Goal: Information Seeking & Learning: Learn about a topic

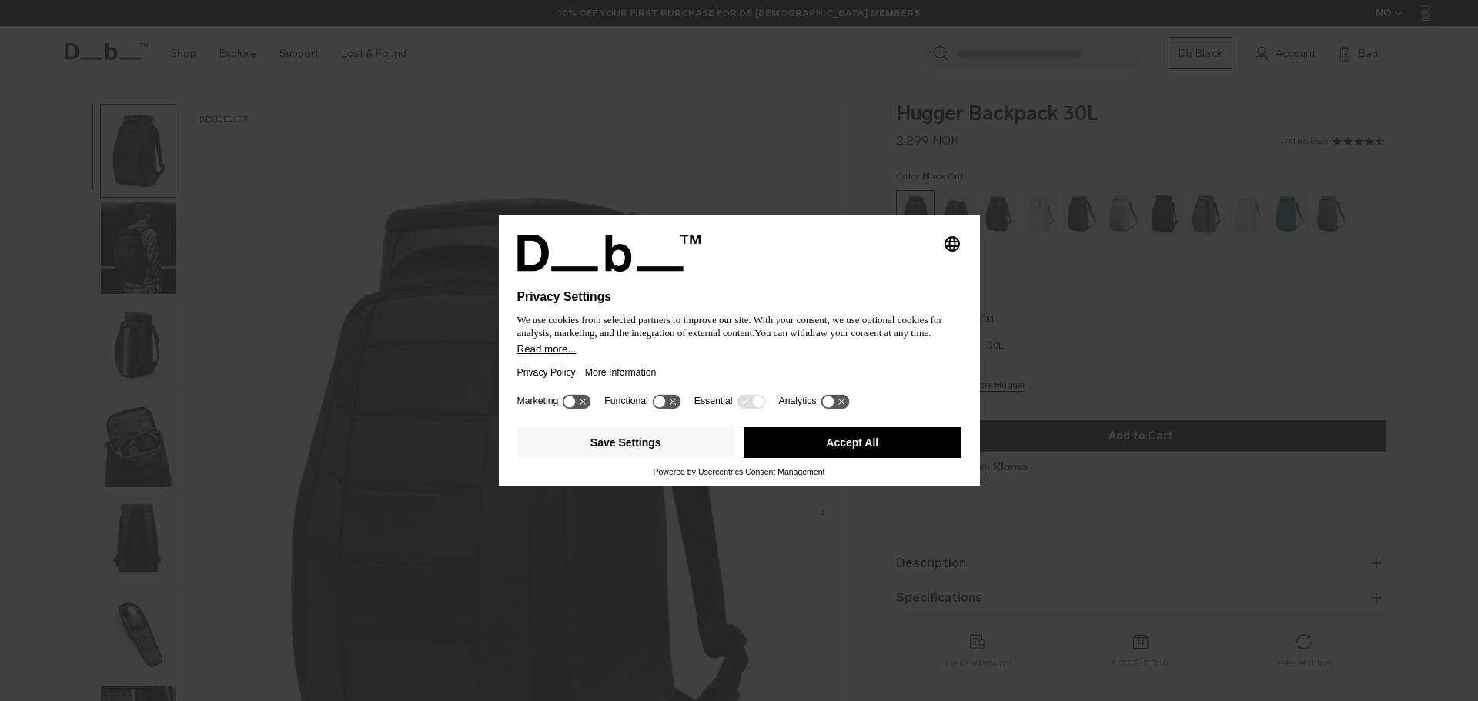
click at [838, 435] on button "Accept All" at bounding box center [852, 442] width 218 height 31
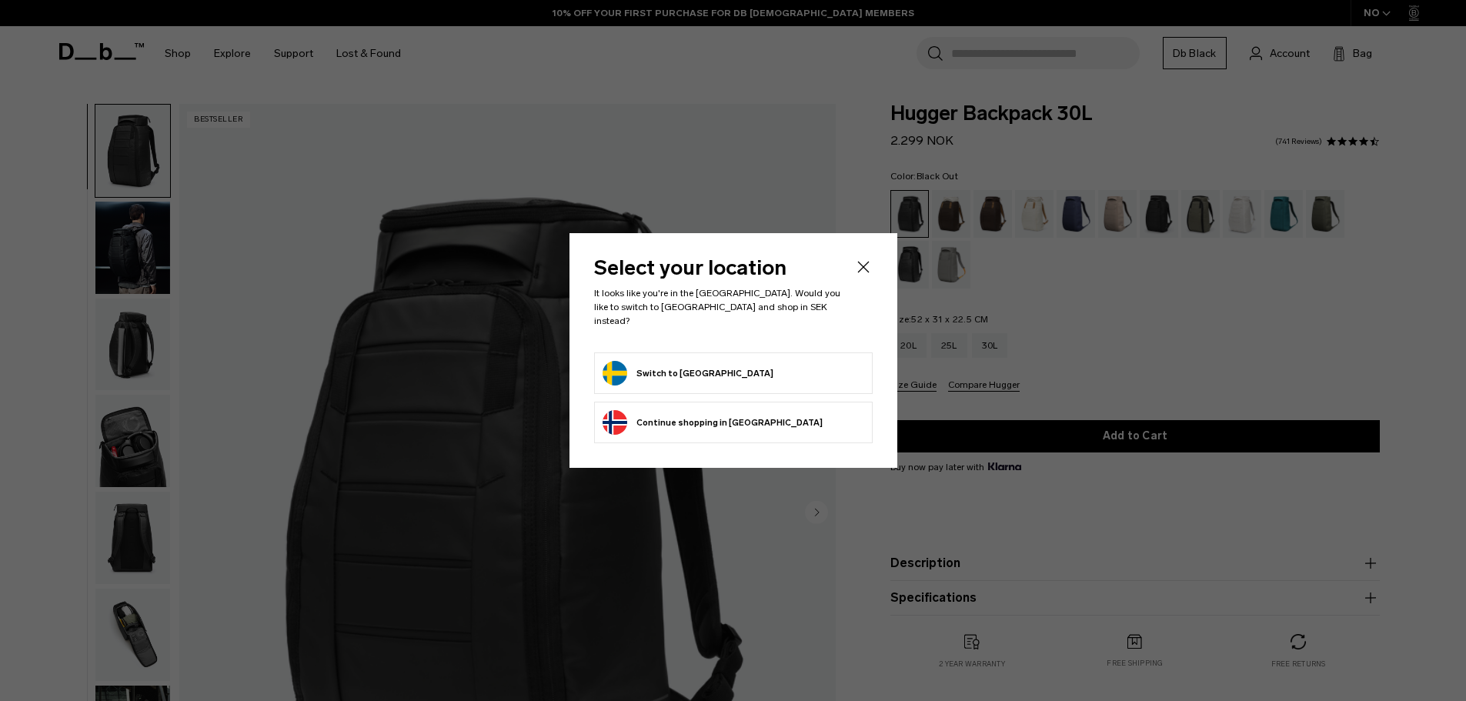
click at [662, 376] on button "Switch to [GEOGRAPHIC_DATA]" at bounding box center [688, 373] width 171 height 25
click at [861, 271] on icon "Close" at bounding box center [863, 267] width 18 height 18
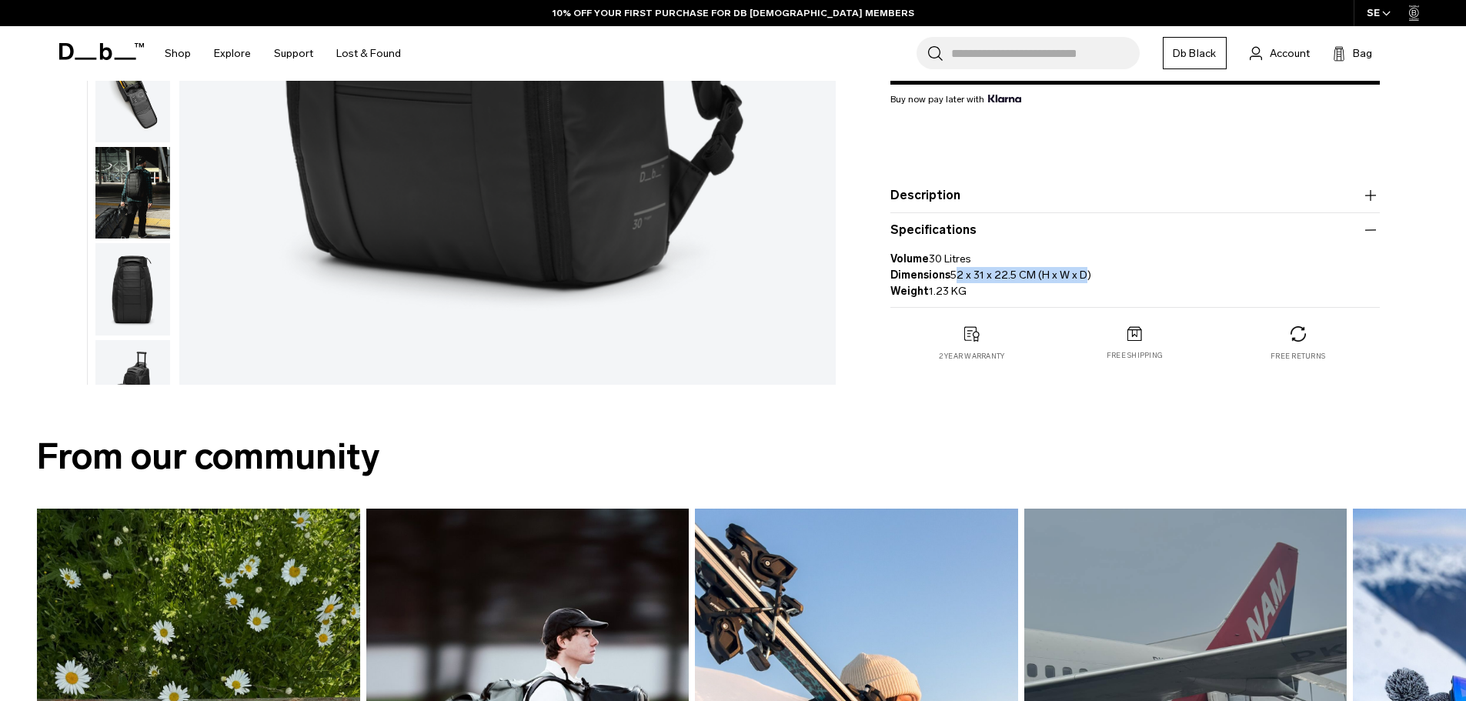
drag, startPoint x: 952, startPoint y: 274, endPoint x: 1114, endPoint y: 278, distance: 161.7
click at [1112, 278] on p "Volume 30 Litres Dimensions 52 x 31 x 22.5 CM (H x W x D) Weight 1.23 KG" at bounding box center [1134, 269] width 489 height 60
click at [1118, 278] on p "Volume 30 Litres Dimensions 52 x 31 x 22.5 CM (H x W x D) Weight 1.23 KG" at bounding box center [1134, 269] width 489 height 60
